Goal: Complete application form: Complete application form

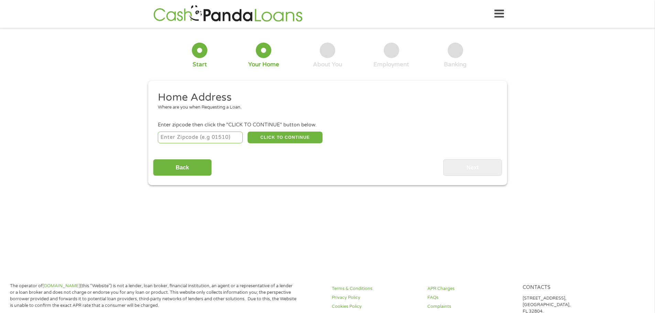
click at [219, 136] on input "number" at bounding box center [200, 138] width 85 height 12
type input "48089"
click at [281, 135] on button "CLICK TO CONTINUE" at bounding box center [284, 138] width 75 height 12
type input "48089"
type input "[PERSON_NAME]"
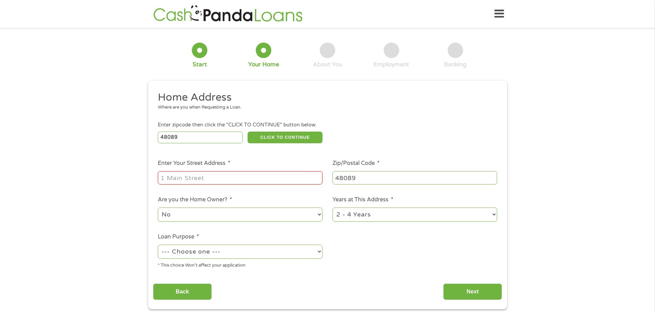
click at [200, 175] on input "Enter Your Street Address *" at bounding box center [240, 177] width 165 height 13
type input "[STREET_ADDRESS]"
click at [318, 214] on select "No Yes" at bounding box center [240, 215] width 165 height 14
select select "yes"
click at [158, 208] on select "No Yes" at bounding box center [240, 215] width 165 height 14
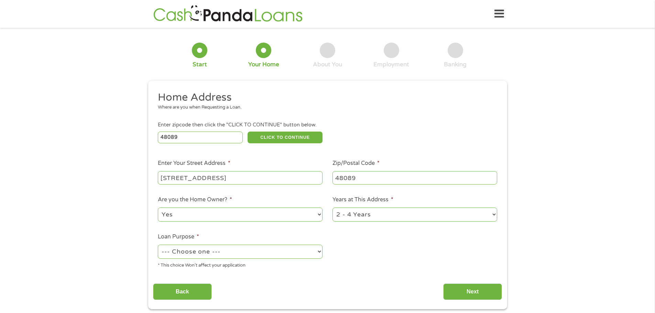
click at [365, 218] on select "1 Year or less 1 - 2 Years 2 - 4 Years Over 4 Years" at bounding box center [414, 215] width 165 height 14
select select "60months"
click at [332, 208] on select "1 Year or less 1 - 2 Years 2 - 4 Years Over 4 Years" at bounding box center [414, 215] width 165 height 14
click at [269, 255] on select "--- Choose one --- Pay Bills Debt Consolidation Home Improvement Major Purchase…" at bounding box center [240, 252] width 165 height 14
select select "paybills"
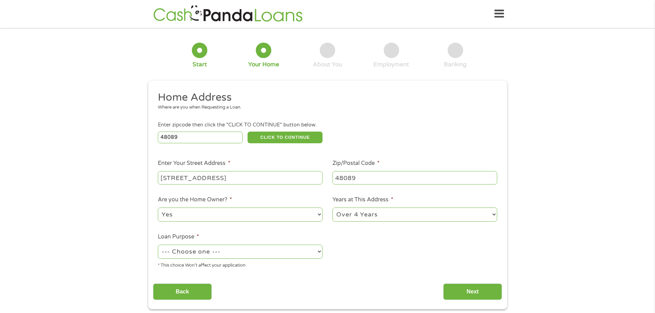
click at [158, 245] on select "--- Choose one --- Pay Bills Debt Consolidation Home Improvement Major Purchase…" at bounding box center [240, 252] width 165 height 14
click at [461, 291] on input "Next" at bounding box center [472, 292] width 59 height 17
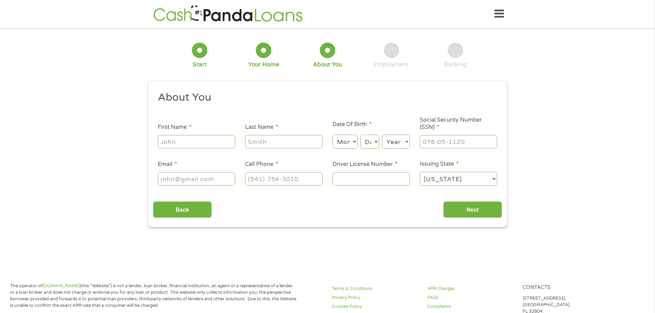
scroll to position [3, 3]
click at [186, 144] on input "First Name *" at bounding box center [196, 141] width 77 height 13
type input "[PERSON_NAME]"
type input "[EMAIL_ADDRESS][DOMAIN_NAME]"
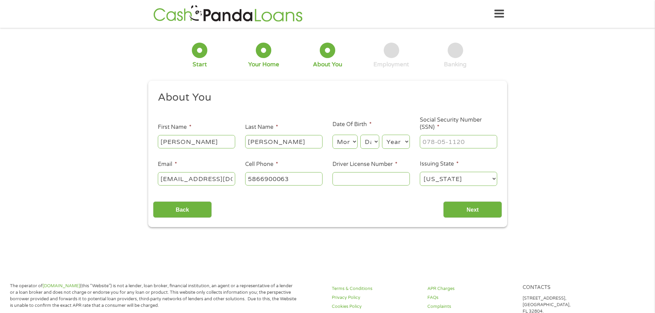
type input "[PHONE_NUMBER]"
drag, startPoint x: 162, startPoint y: 177, endPoint x: 224, endPoint y: 178, distance: 62.2
click at [224, 178] on input "[EMAIL_ADDRESS][DOMAIN_NAME]" at bounding box center [196, 178] width 77 height 13
type input "[EMAIL_ADDRESS][DOMAIN_NAME]"
click at [345, 179] on input "Driver License Number *" at bounding box center [370, 178] width 77 height 13
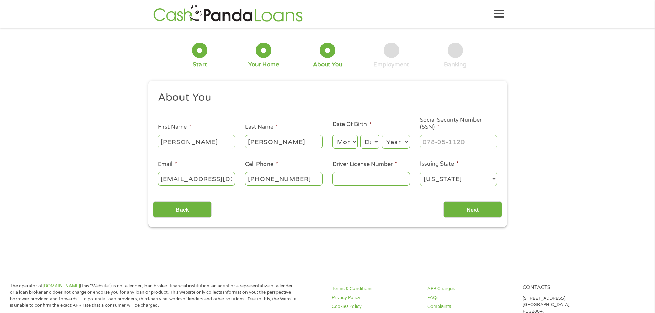
click at [345, 179] on input "Driver License Number *" at bounding box center [370, 178] width 77 height 13
type input "K510135585917"
click at [458, 210] on input "Next" at bounding box center [472, 209] width 59 height 17
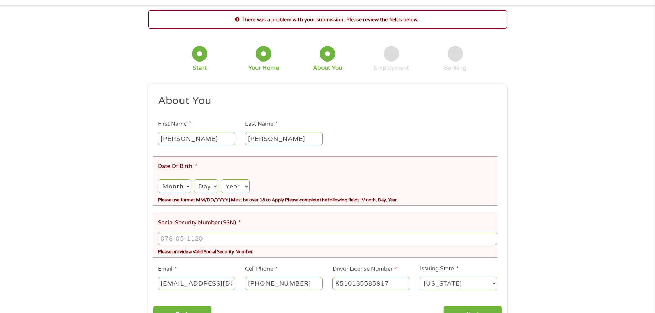
scroll to position [34, 0]
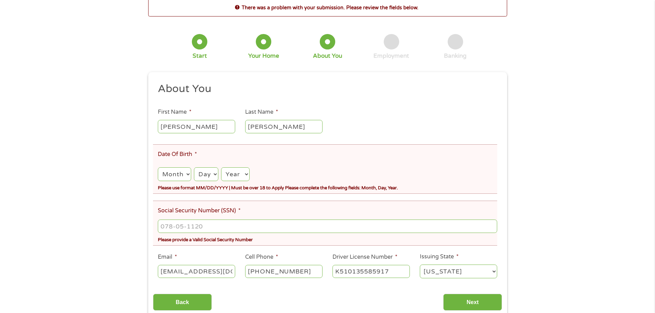
click at [186, 174] on select "Month 1 2 3 4 5 6 7 8 9 10 11 12" at bounding box center [174, 174] width 33 height 14
select select "12"
click at [158, 167] on select "Month 1 2 3 4 5 6 7 8 9 10 11 12" at bounding box center [174, 174] width 33 height 14
click at [215, 174] on select "Day 1 2 3 4 5 6 7 8 9 10 11 12 13 14 15 16 17 18 19 20 21 22 23 24 25 26 27 28 …" at bounding box center [206, 174] width 24 height 14
select select "1"
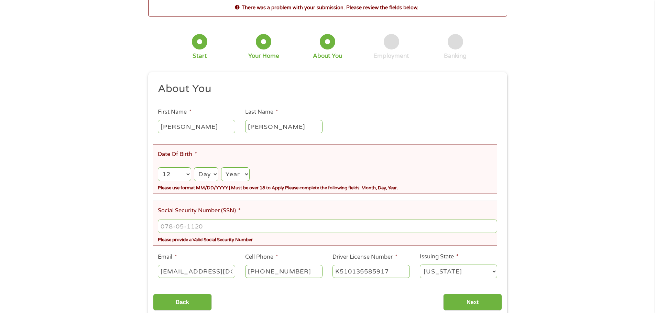
click at [194, 167] on select "Day 1 2 3 4 5 6 7 8 9 10 11 12 13 14 15 16 17 18 19 20 21 22 23 24 25 26 27 28 …" at bounding box center [206, 174] width 24 height 14
click at [247, 173] on select "Year [DATE] 2006 2005 2004 2003 2002 2001 2000 1999 1998 1997 1996 1995 1994 19…" at bounding box center [235, 174] width 28 height 14
select select "1969"
click at [221, 167] on select "Year [DATE] 2006 2005 2004 2003 2002 2001 2000 1999 1998 1997 1996 1995 1994 19…" at bounding box center [235, 174] width 28 height 14
click at [203, 225] on input "___-__-____" at bounding box center [327, 226] width 339 height 13
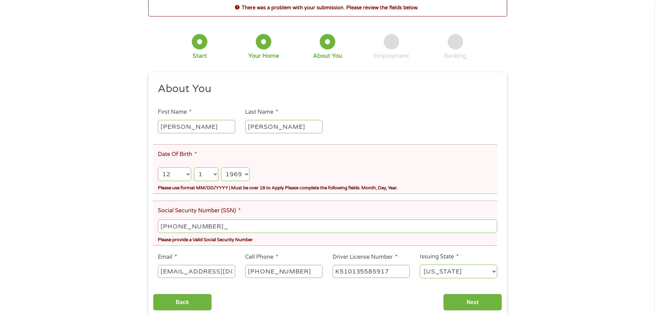
type input "386-94-8109"
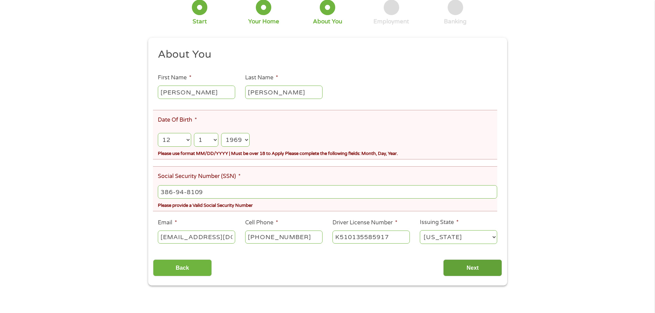
click at [463, 268] on input "Next" at bounding box center [472, 267] width 59 height 17
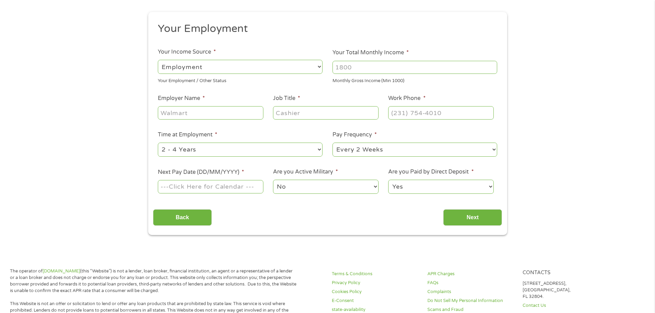
scroll to position [0, 0]
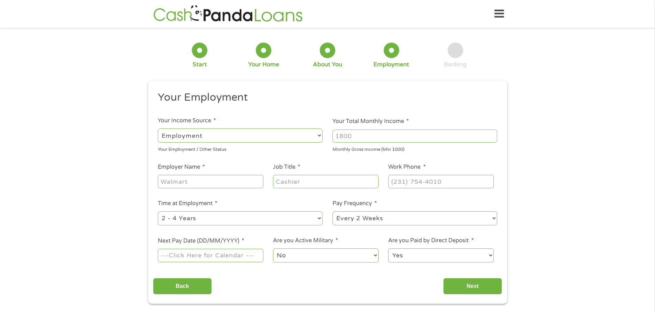
drag, startPoint x: 356, startPoint y: 134, endPoint x: 327, endPoint y: 135, distance: 28.9
click at [328, 135] on li "Your Total Monthly Income * Monthly Gross Income (Min 1000)" at bounding box center [415, 135] width 175 height 36
type input "6800"
click at [205, 179] on input "Employer Name *" at bounding box center [210, 181] width 105 height 13
click at [220, 255] on input "Next Pay Date (DD/MM/YYYY) *" at bounding box center [210, 255] width 105 height 13
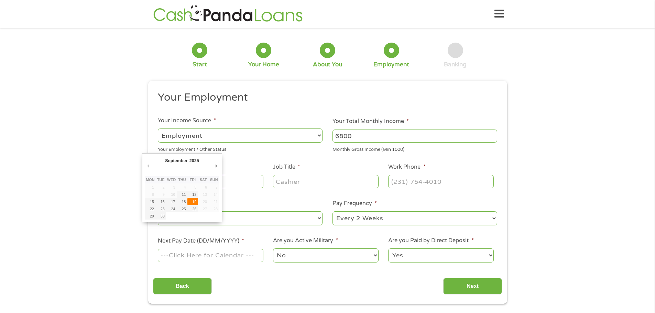
type input "[DATE]"
click at [320, 220] on select "--- Choose one --- 1 Year or less 1 - 2 Years 2 - 4 Years Over 4 Years" at bounding box center [240, 218] width 165 height 14
select select "60months"
click at [158, 211] on select "--- Choose one --- 1 Year or less 1 - 2 Years 2 - 4 Years Over 4 Years" at bounding box center [240, 218] width 165 height 14
click at [216, 182] on input "Employer Name *" at bounding box center [210, 181] width 105 height 13
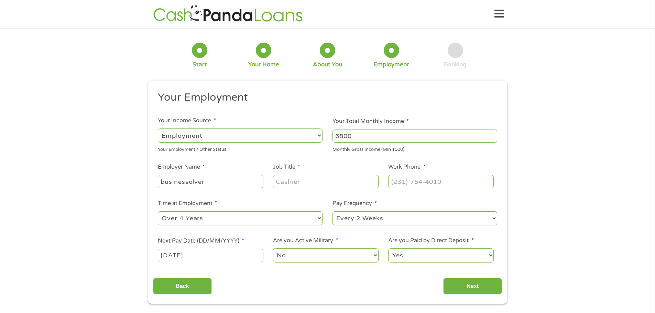
type input "businessolver"
click at [276, 180] on input "Job Title *" at bounding box center [325, 181] width 105 height 13
type input "Client Service Lead"
type input "[PHONE_NUMBER]"
click at [473, 283] on input "Next" at bounding box center [472, 286] width 59 height 17
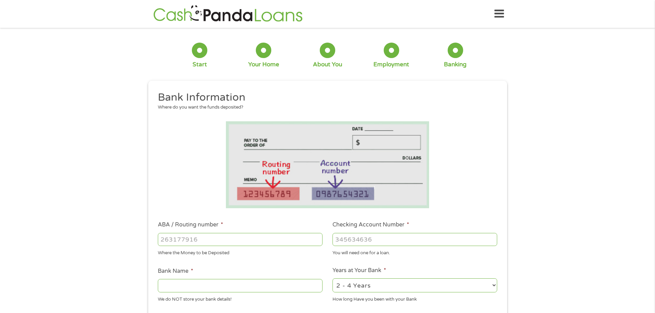
scroll to position [3, 3]
click at [212, 244] on input "ABA / Routing number *" at bounding box center [240, 239] width 165 height 13
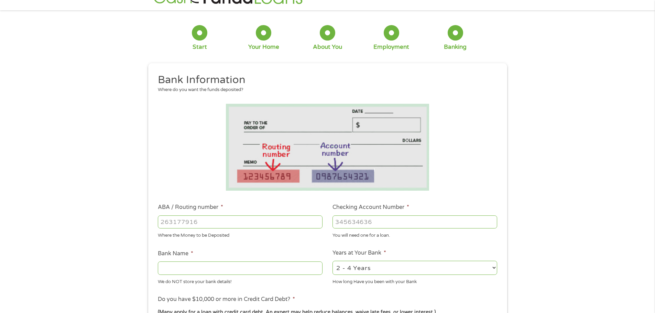
scroll to position [34, 0]
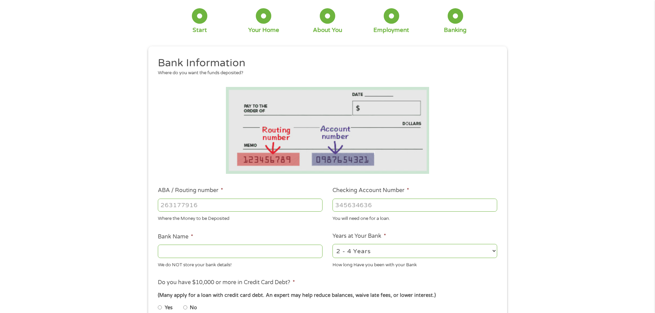
click at [346, 257] on select "2 - 4 Years 6 - 12 Months 1 - 2 Years Over 4 Years" at bounding box center [414, 251] width 165 height 14
click at [332, 244] on select "2 - 4 Years 6 - 12 Months 1 - 2 Years Over 4 Years" at bounding box center [414, 251] width 165 height 14
click at [191, 251] on input "Bank Name *" at bounding box center [240, 251] width 165 height 13
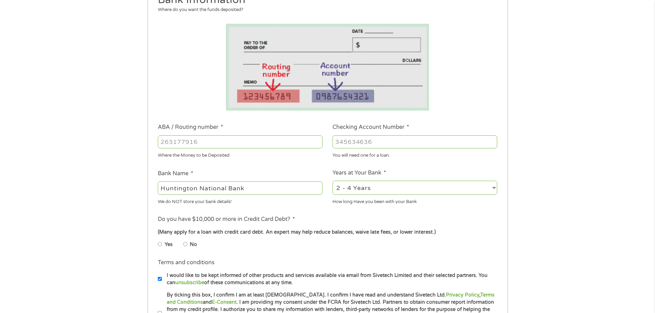
scroll to position [103, 0]
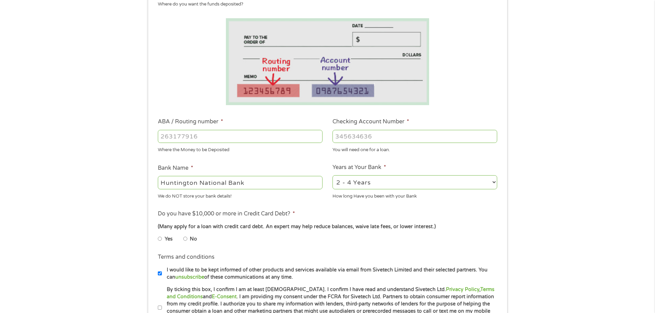
type input "Huntington National Bank"
click at [186, 240] on input "No" at bounding box center [185, 238] width 4 height 11
radio input "true"
click at [221, 138] on input "ABA / Routing number *" at bounding box center [240, 136] width 165 height 13
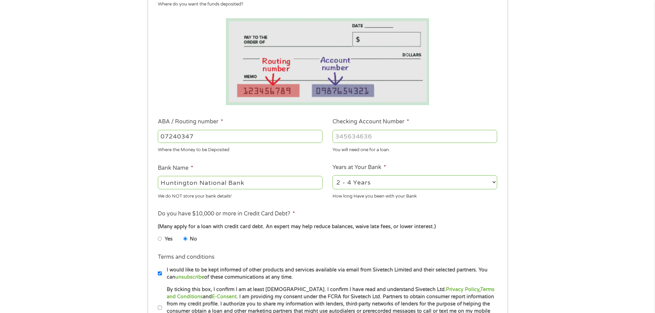
type input "072403473"
type input "HUNTINGTON NATIONAL BANK"
type input "072403473"
click at [336, 136] on input "Checking Account Number *" at bounding box center [414, 136] width 165 height 13
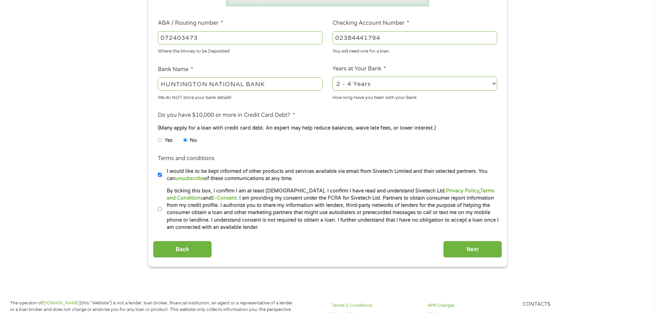
scroll to position [206, 0]
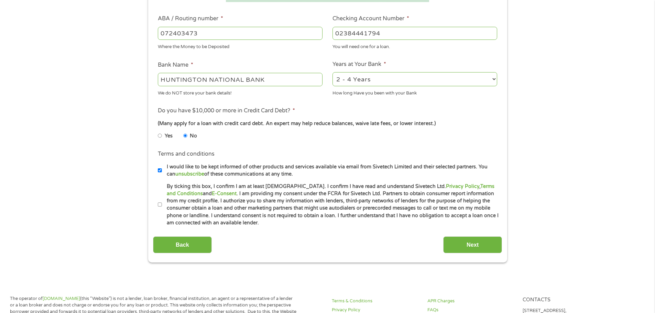
type input "02384441794"
click at [160, 205] on input "By ticking this box, I confirm I am at least [DEMOGRAPHIC_DATA]. I confirm I ha…" at bounding box center [160, 204] width 4 height 11
checkbox input "true"
click at [462, 241] on input "Next" at bounding box center [472, 244] width 59 height 17
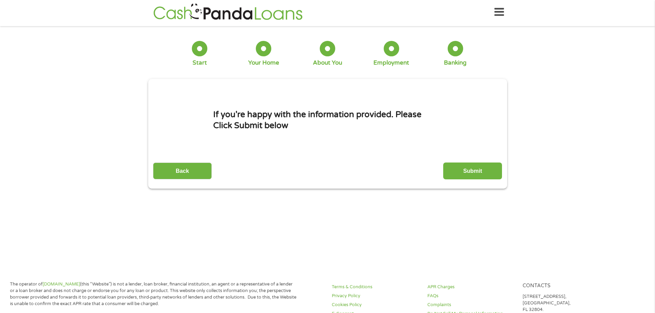
scroll to position [0, 0]
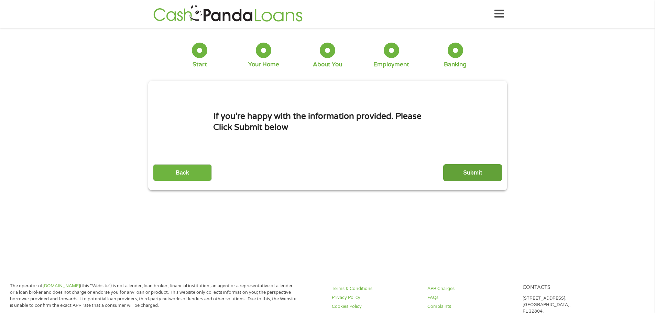
click at [466, 175] on input "Submit" at bounding box center [472, 172] width 59 height 17
